Goal: Information Seeking & Learning: Understand process/instructions

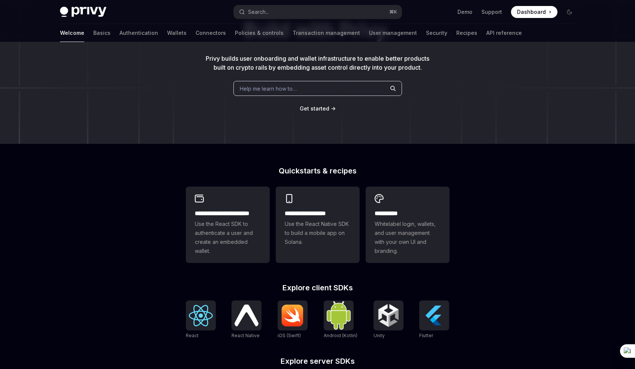
scroll to position [227, 0]
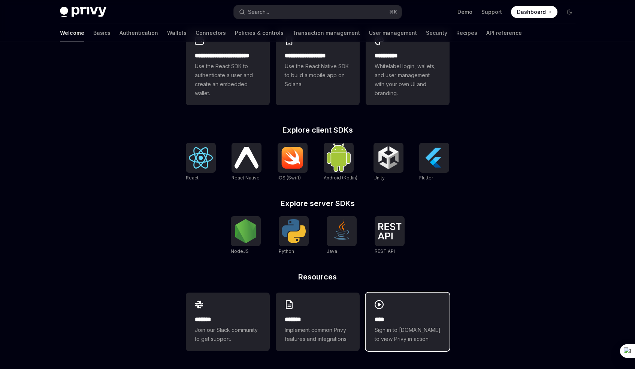
click at [403, 312] on div "**** Sign in to demo.privy.io to view Privy in action." at bounding box center [408, 322] width 84 height 58
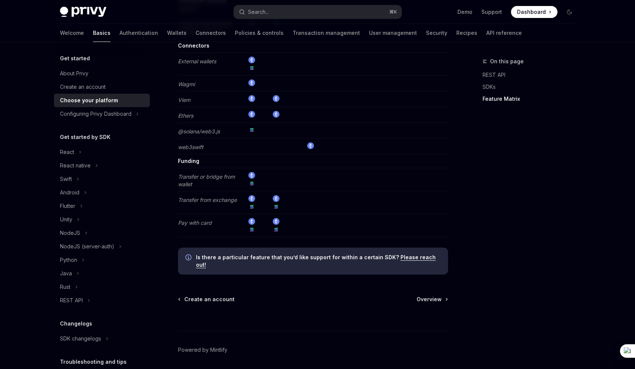
scroll to position [1437, 0]
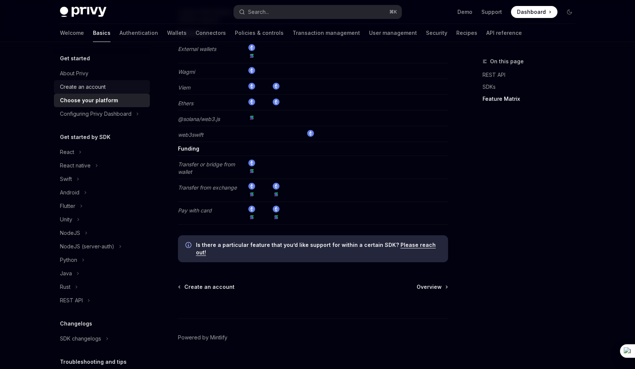
click at [73, 85] on div "Create an account" at bounding box center [83, 86] width 46 height 9
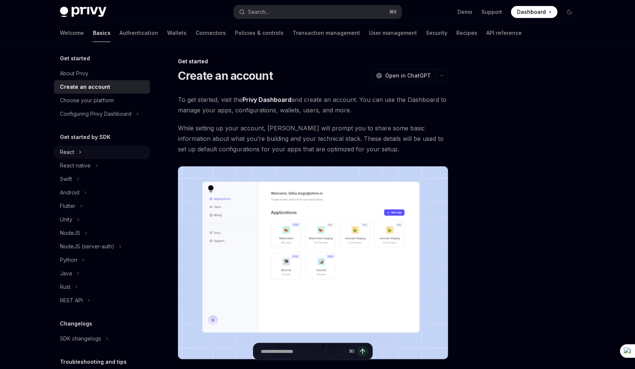
click at [73, 149] on div "React" at bounding box center [67, 152] width 14 height 9
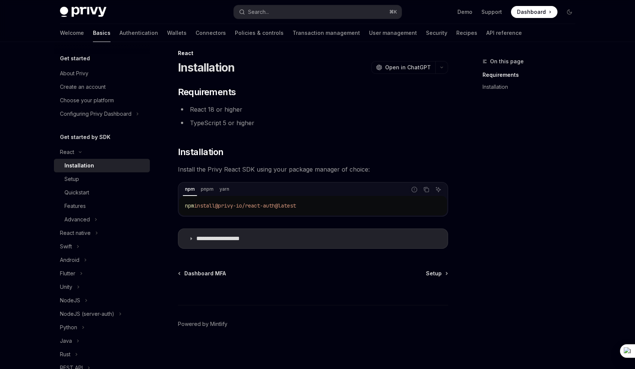
scroll to position [9, 0]
click at [440, 273] on span "Setup" at bounding box center [434, 272] width 16 height 7
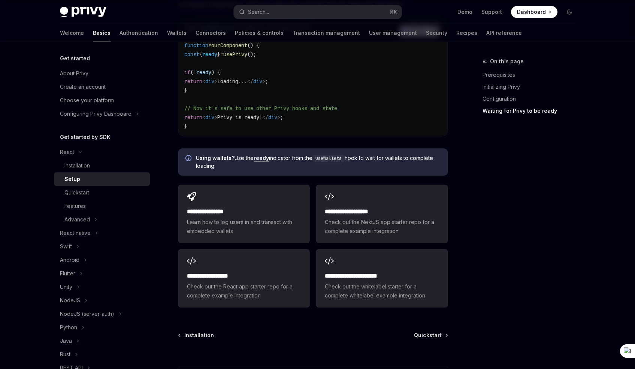
scroll to position [875, 0]
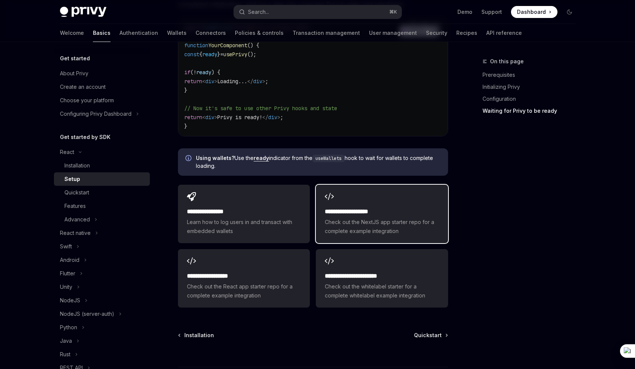
click at [367, 218] on span "Check out the NextJS app starter repo for a complete example integration" at bounding box center [382, 227] width 114 height 18
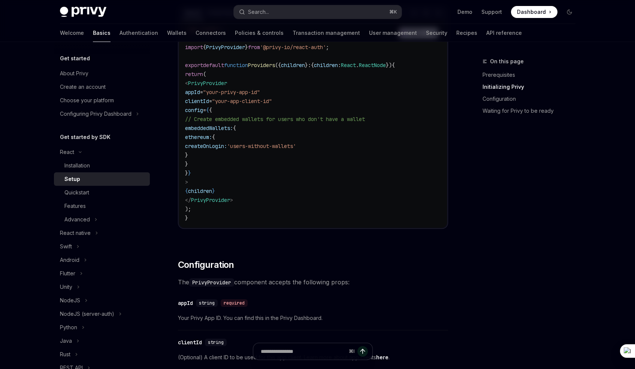
scroll to position [281, 0]
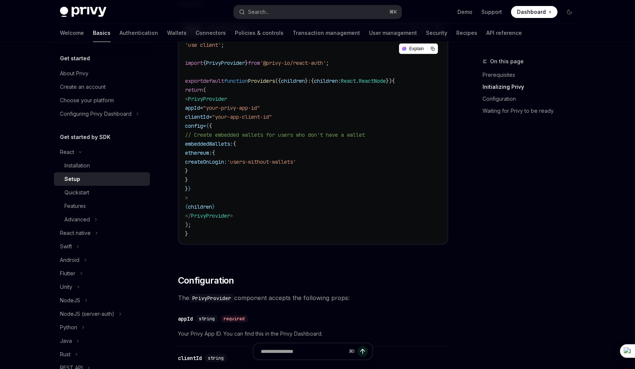
drag, startPoint x: 210, startPoint y: 143, endPoint x: 215, endPoint y: 177, distance: 33.8
click at [215, 177] on code "'use client' ; import { PrivyProvider } from '@privy-io/react-auth' ; export de…" at bounding box center [313, 139] width 256 height 198
copy code "embeddedWallets: { ethereum: { createOnLogin: 'users-without-wallets' } }"
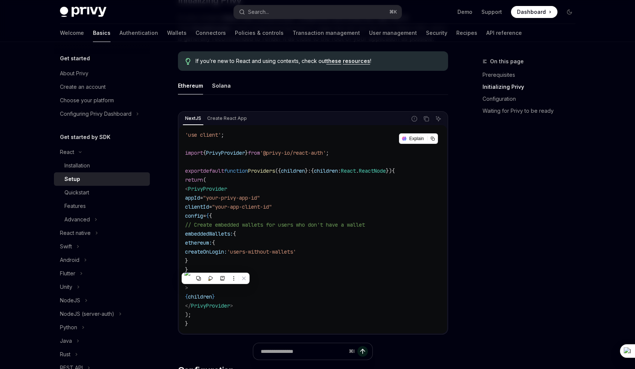
scroll to position [194, 0]
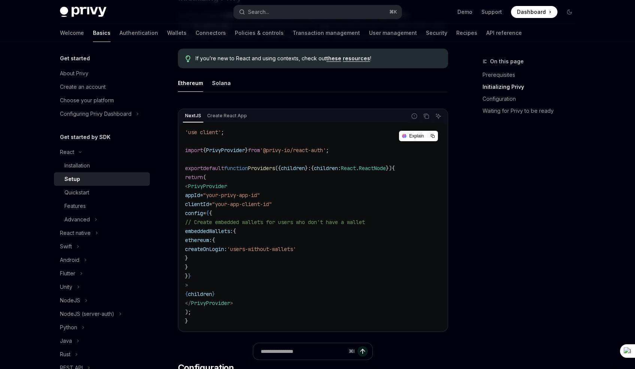
click at [92, 172] on link "Setup" at bounding box center [102, 178] width 96 height 13
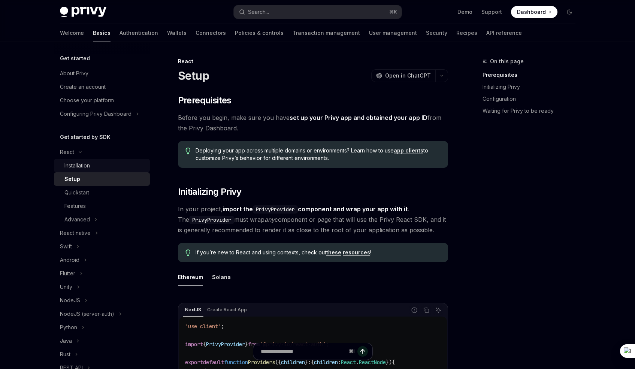
click at [90, 167] on div "Installation" at bounding box center [76, 165] width 25 height 9
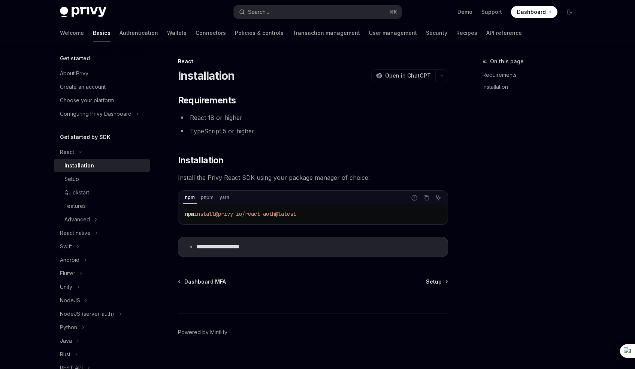
type textarea "*"
click at [208, 252] on summary "**********" at bounding box center [312, 246] width 269 height 19
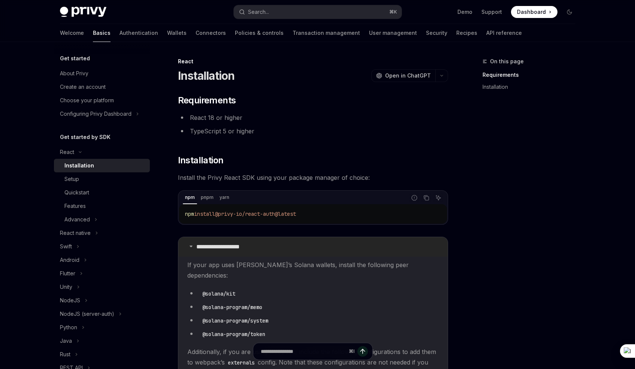
click at [208, 252] on summary "**********" at bounding box center [312, 246] width 269 height 19
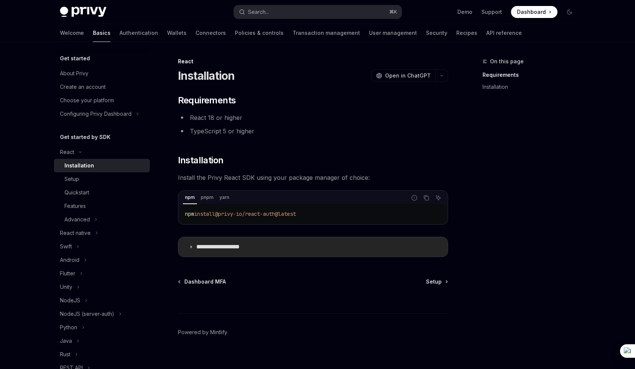
click at [208, 252] on summary "**********" at bounding box center [312, 246] width 269 height 19
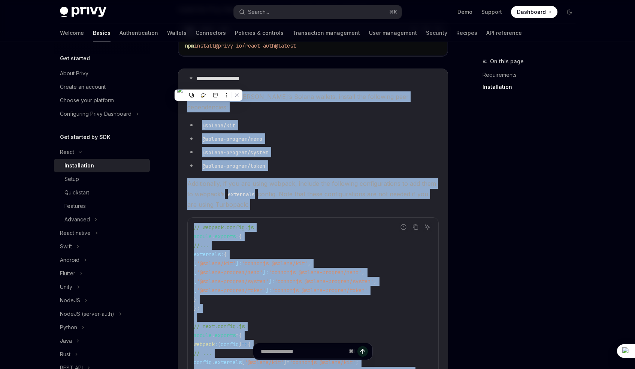
scroll to position [167, 0]
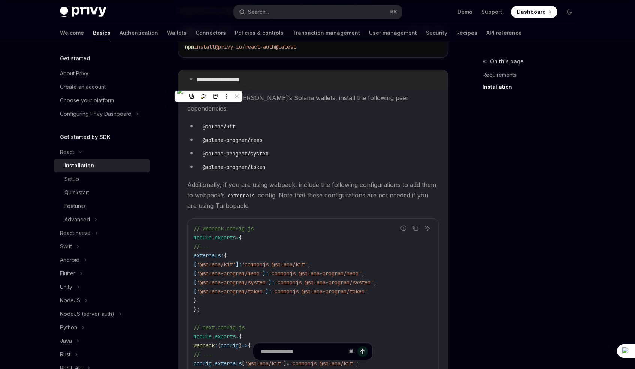
click at [209, 82] on p "**********" at bounding box center [226, 79] width 61 height 7
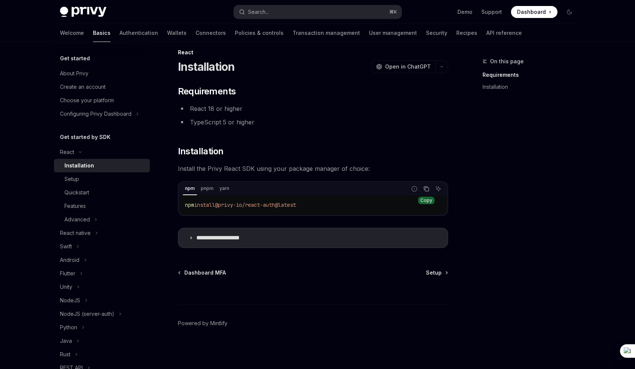
click at [428, 188] on icon "Copy the contents from the code block" at bounding box center [427, 190] width 4 height 4
click at [423, 188] on icon "Copy the contents from the code block" at bounding box center [426, 189] width 6 height 6
click at [94, 181] on div "Setup" at bounding box center [104, 179] width 81 height 9
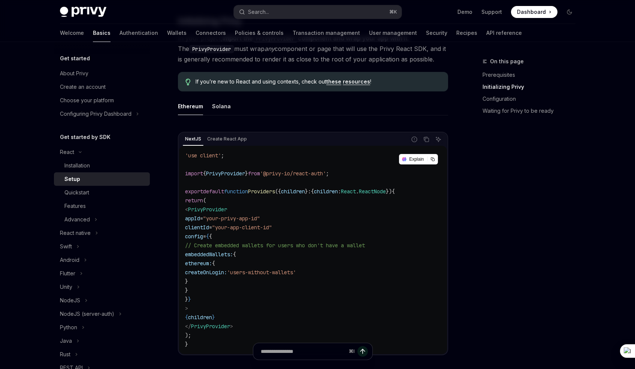
scroll to position [167, 0]
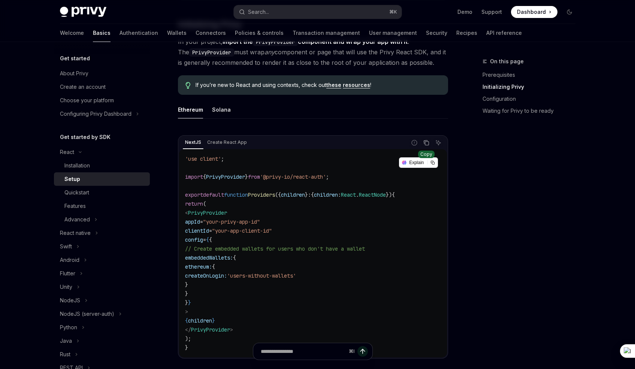
click at [424, 140] on icon "Copy the contents from the code block" at bounding box center [426, 143] width 6 height 6
click at [425, 143] on icon "Copy the contents from the code block" at bounding box center [426, 143] width 6 height 6
click at [78, 197] on link "Quickstart" at bounding box center [102, 192] width 96 height 13
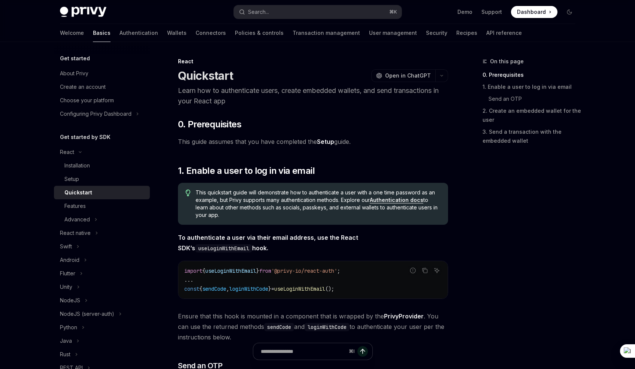
click at [79, 196] on div "Quickstart" at bounding box center [78, 192] width 28 height 9
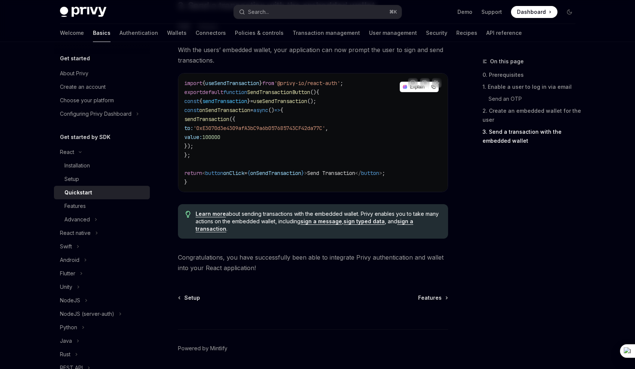
scroll to position [728, 0]
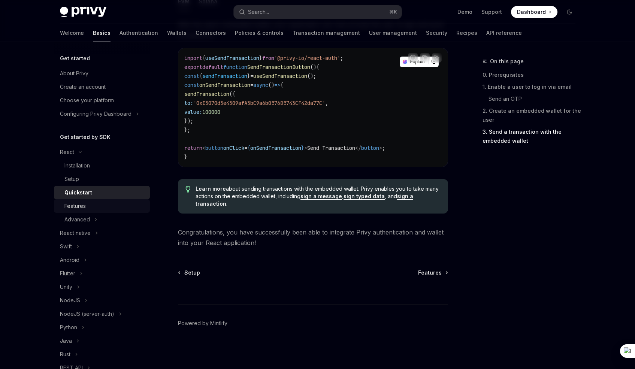
click at [96, 203] on div "Features" at bounding box center [104, 206] width 81 height 9
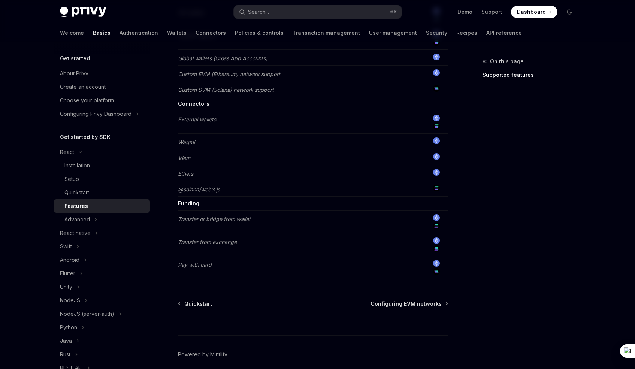
scroll to position [549, 0]
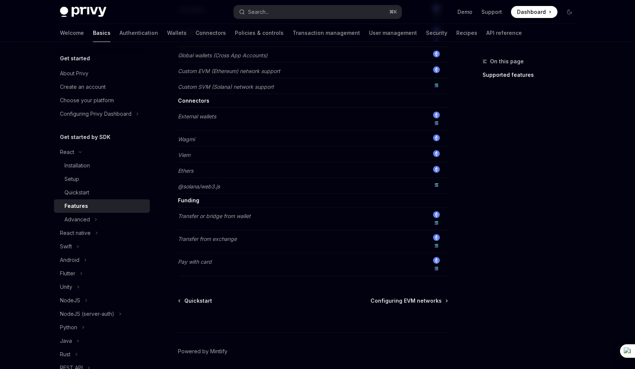
click at [320, 200] on td "Funding" at bounding box center [300, 201] width 244 height 14
click at [73, 222] on div "Advanced" at bounding box center [76, 219] width 25 height 9
type textarea "*"
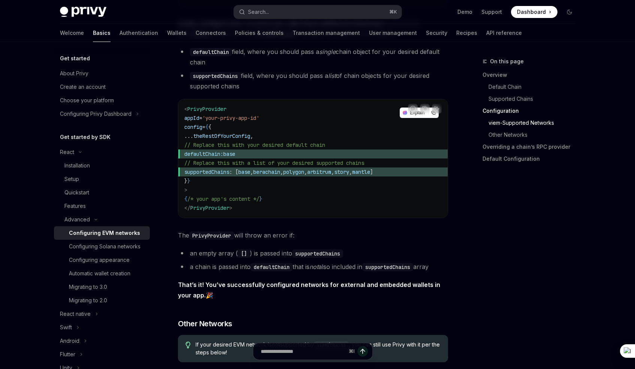
scroll to position [997, 0]
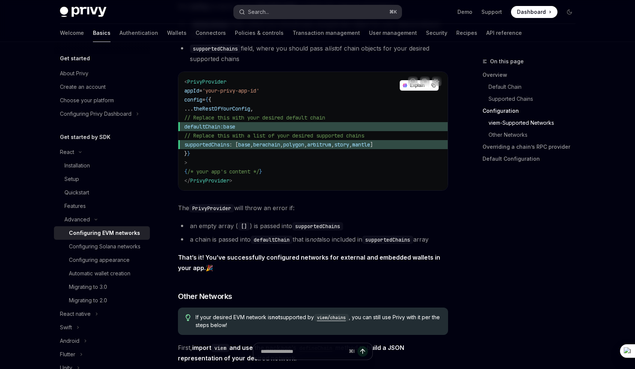
click at [303, 16] on button "Search... ⌘ K" at bounding box center [318, 11] width 168 height 13
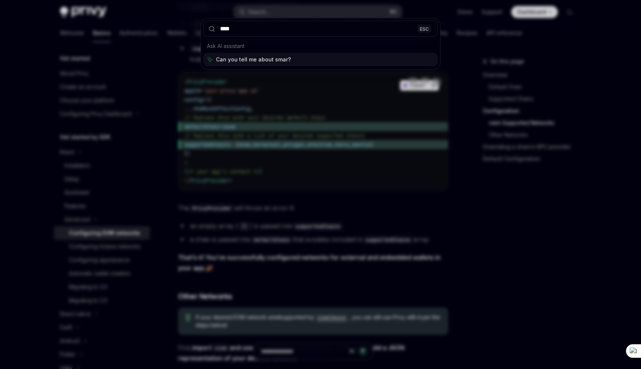
type input "*****"
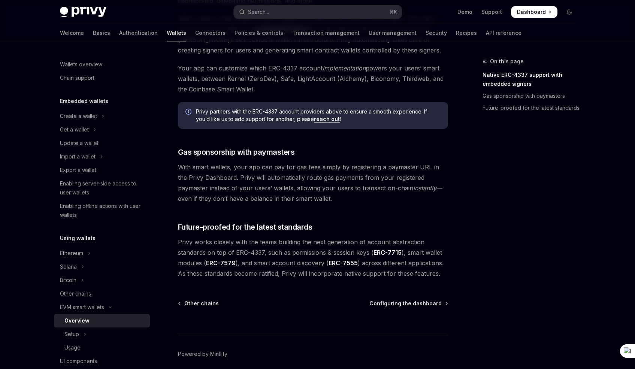
scroll to position [536, 0]
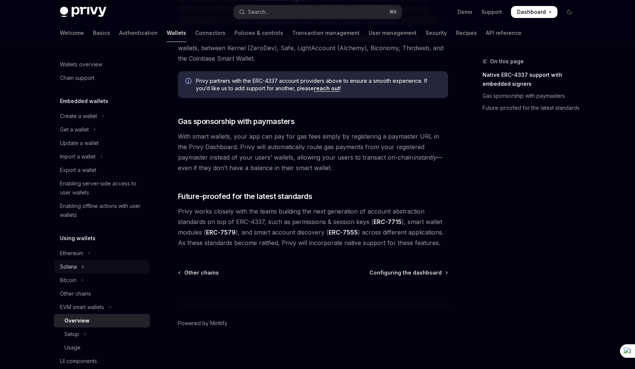
click at [119, 263] on button "Solana" at bounding box center [102, 266] width 96 height 13
type textarea "*"
